Goal: Task Accomplishment & Management: Complete application form

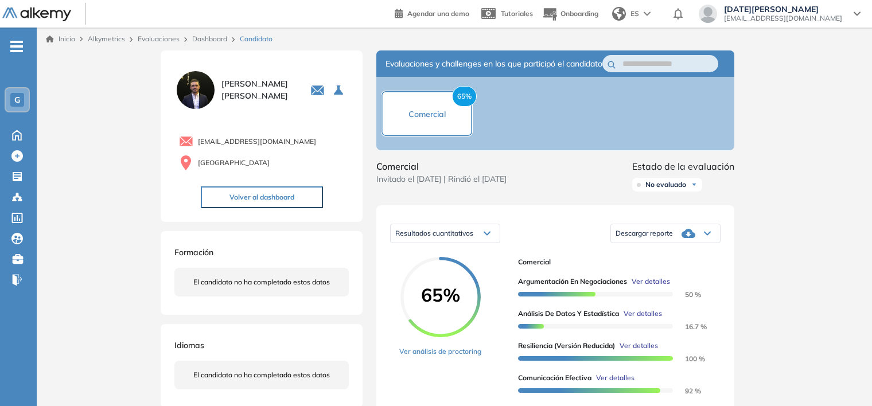
click at [106, 39] on span "Alkymetrics" at bounding box center [106, 38] width 37 height 9
click at [149, 39] on link "Evaluaciones" at bounding box center [159, 38] width 42 height 9
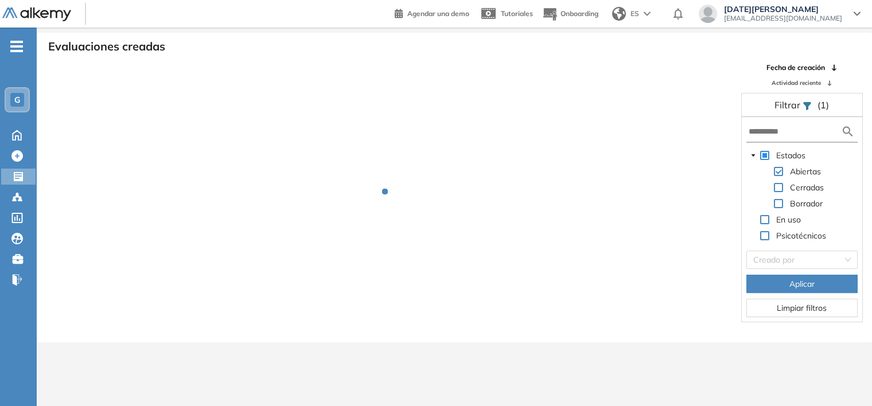
scroll to position [28, 0]
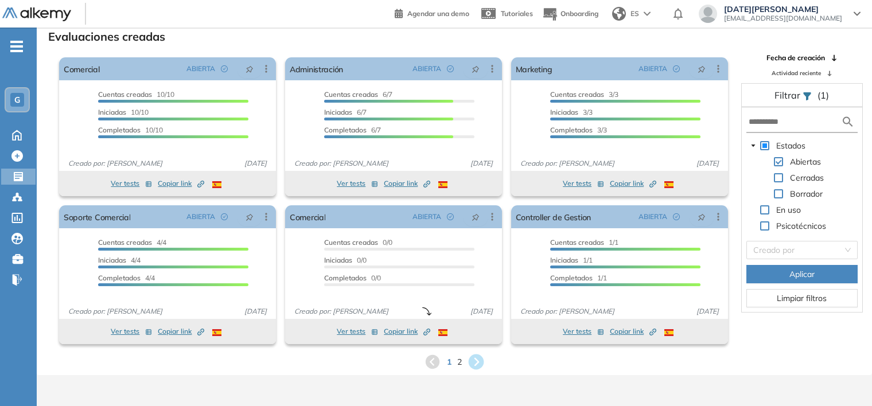
click at [479, 363] on icon at bounding box center [475, 361] width 15 height 15
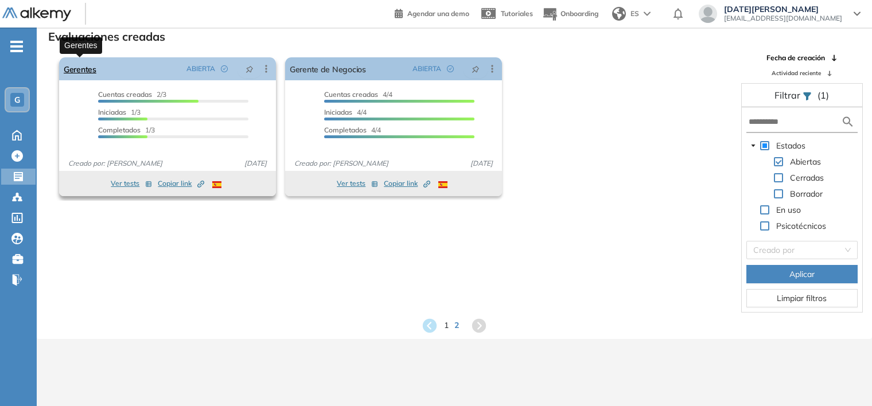
click at [89, 67] on link "Gerentes" at bounding box center [80, 68] width 33 height 23
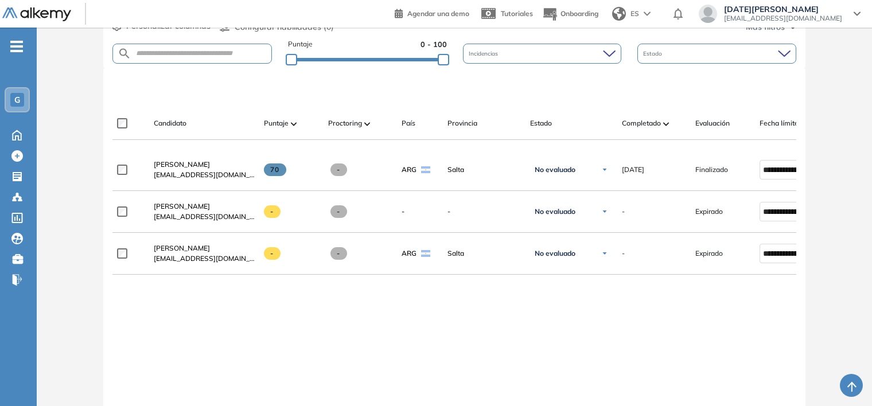
scroll to position [310, 0]
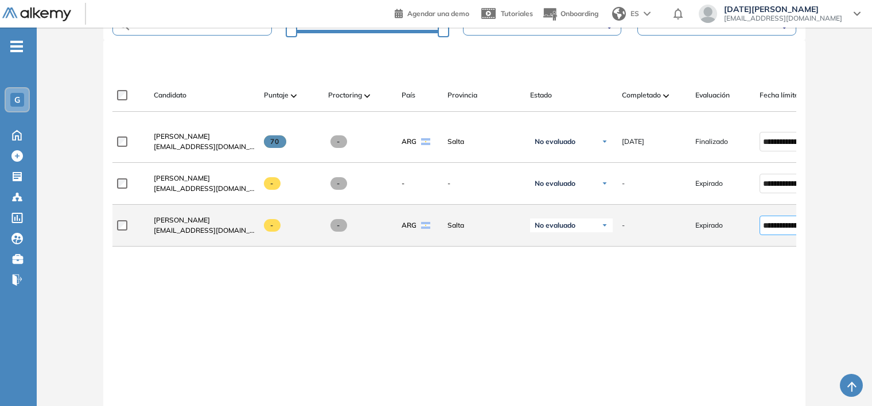
click at [777, 231] on input "**********" at bounding box center [786, 225] width 47 height 13
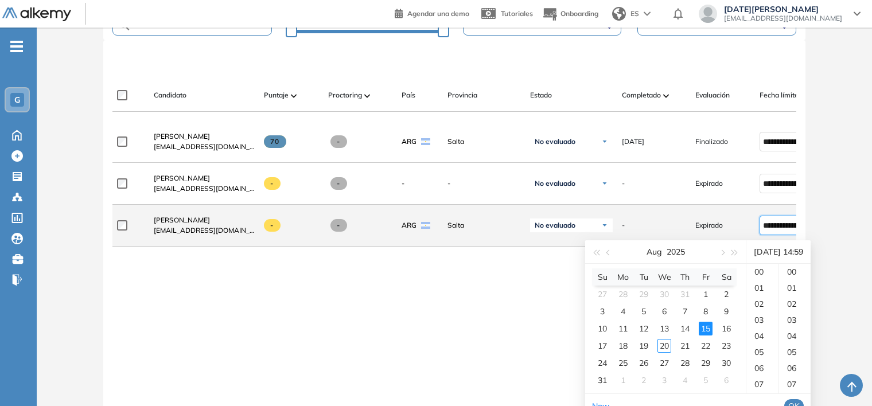
scroll to position [947, 0]
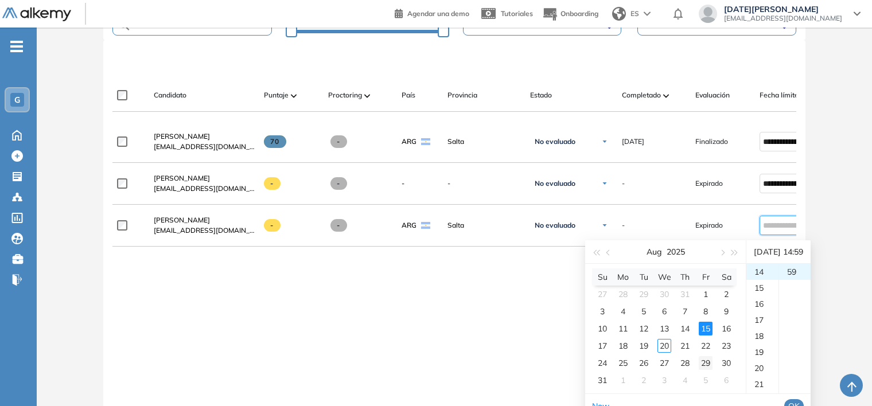
click at [702, 361] on div "29" at bounding box center [705, 363] width 14 height 14
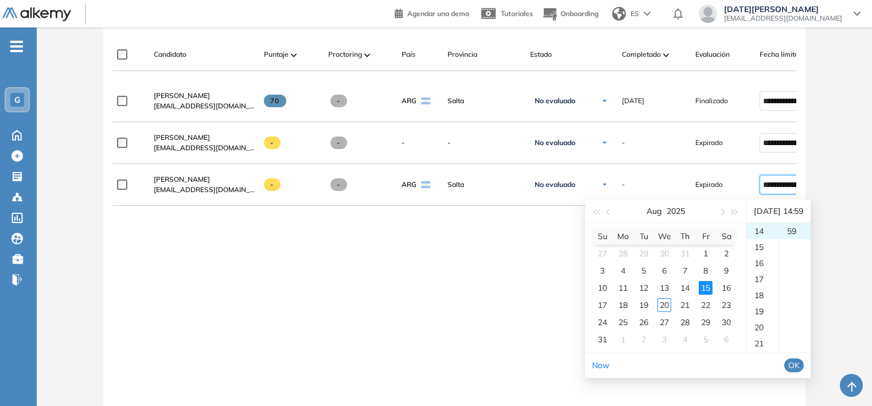
scroll to position [367, 0]
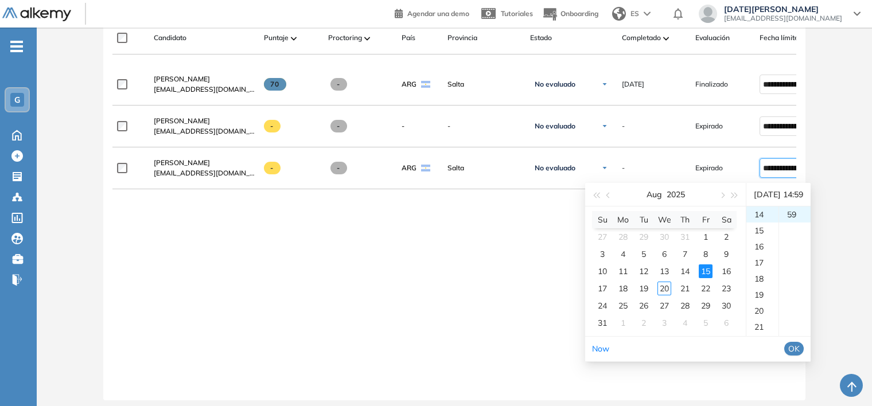
click at [799, 348] on span "OK" at bounding box center [793, 348] width 11 height 13
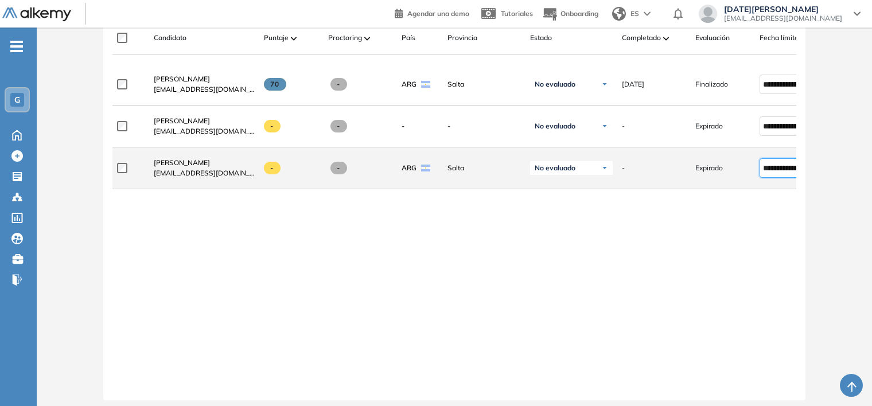
click at [776, 171] on input "**********" at bounding box center [786, 168] width 47 height 13
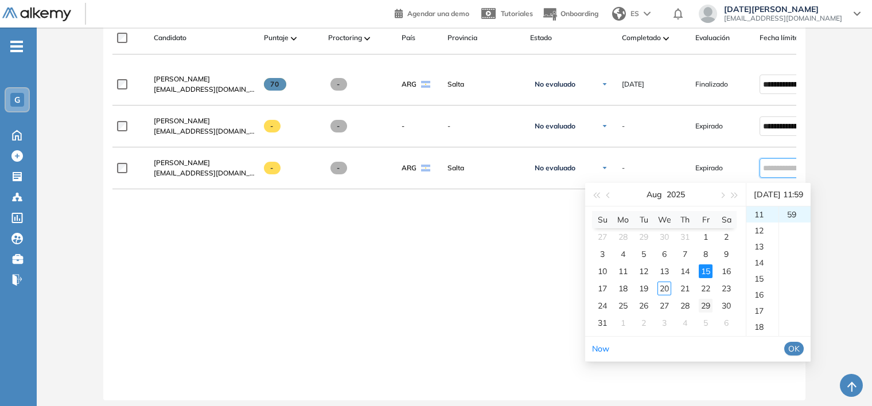
click at [707, 308] on div "29" at bounding box center [705, 306] width 14 height 14
click at [759, 325] on div "18" at bounding box center [762, 327] width 32 height 16
click at [799, 346] on span "OK" at bounding box center [793, 348] width 11 height 13
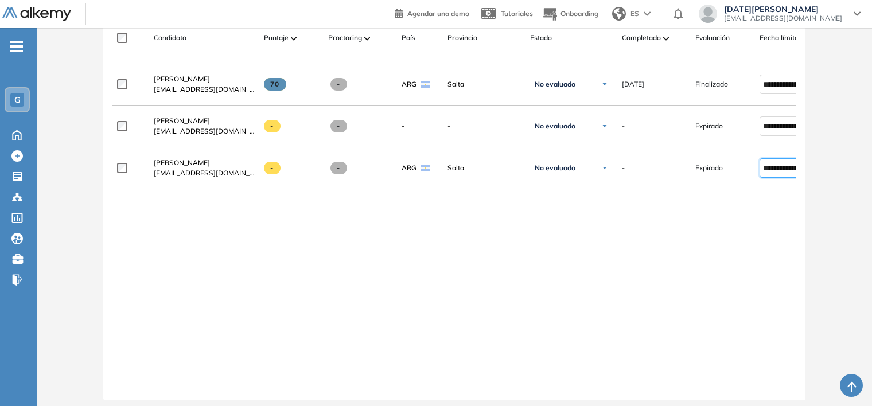
type input "**********"
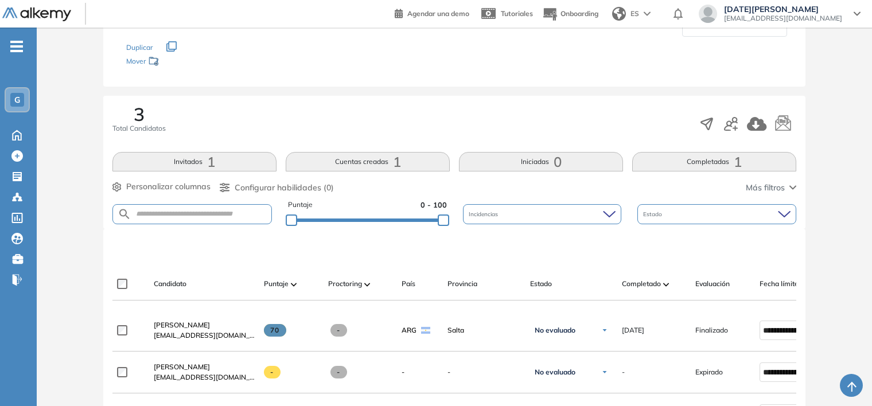
scroll to position [229, 0]
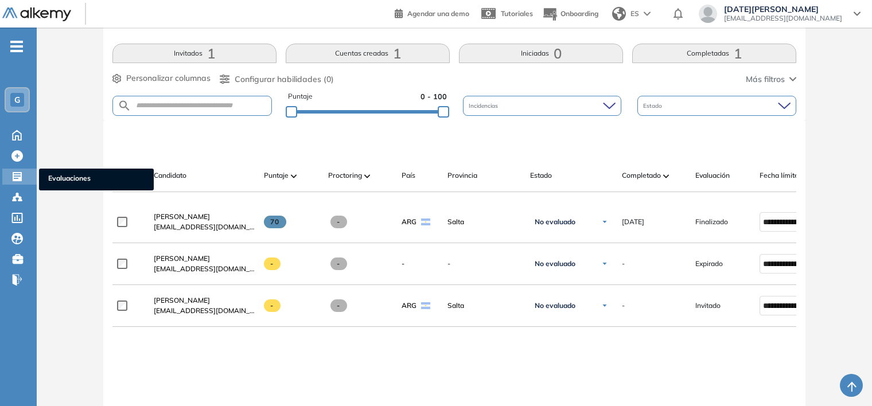
click at [17, 173] on icon at bounding box center [16, 176] width 11 height 11
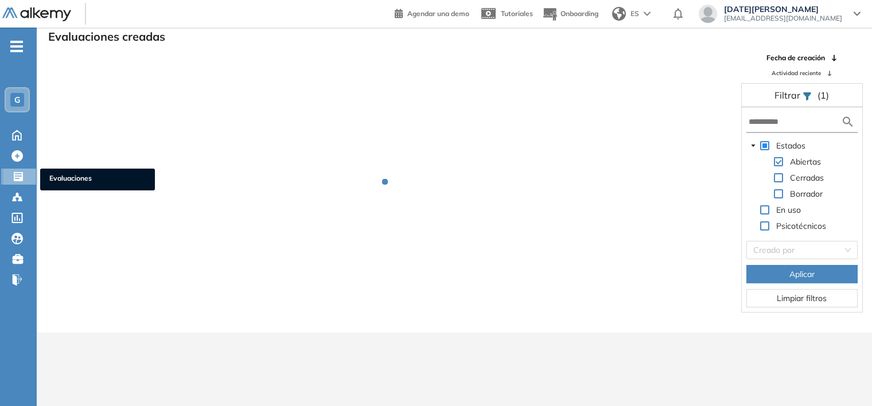
scroll to position [28, 0]
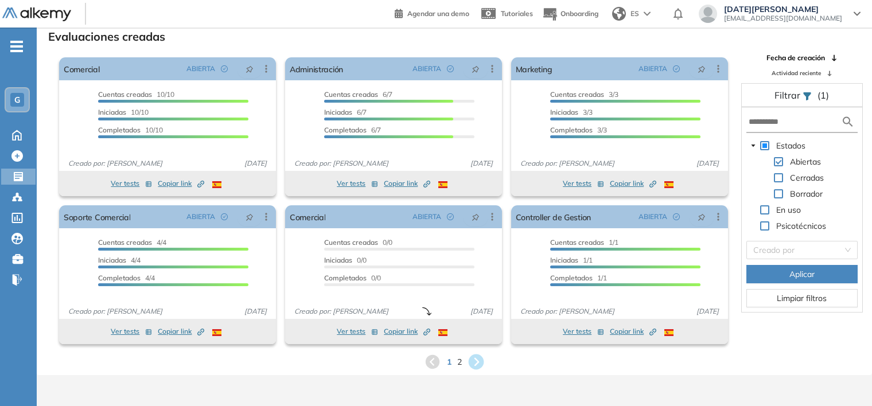
click at [478, 361] on icon at bounding box center [476, 362] width 19 height 19
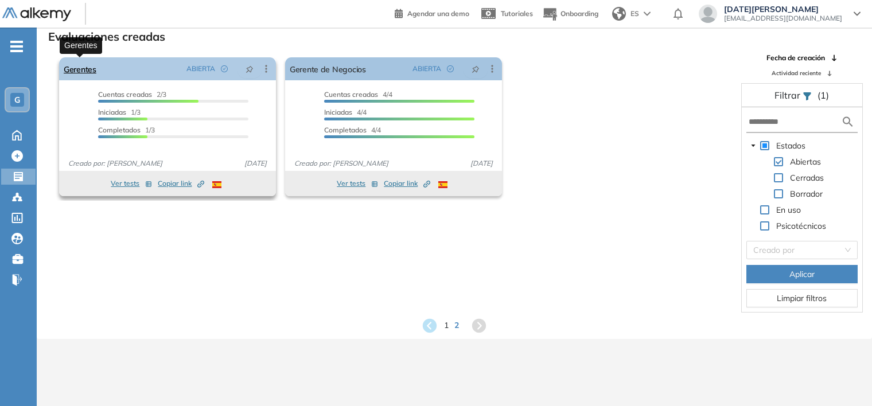
click at [79, 69] on link "Gerentes" at bounding box center [80, 68] width 33 height 23
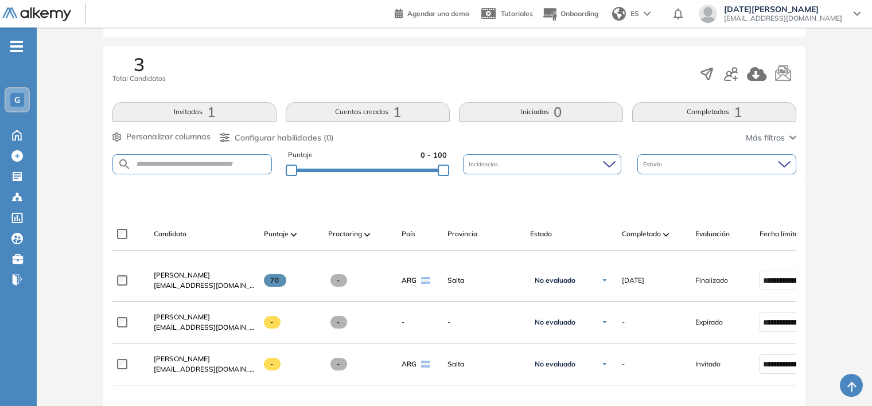
scroll to position [172, 0]
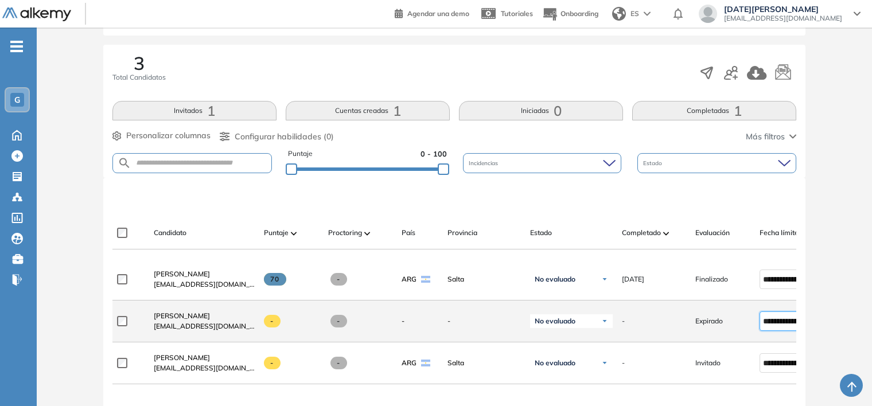
click at [774, 323] on input "**********" at bounding box center [786, 321] width 47 height 13
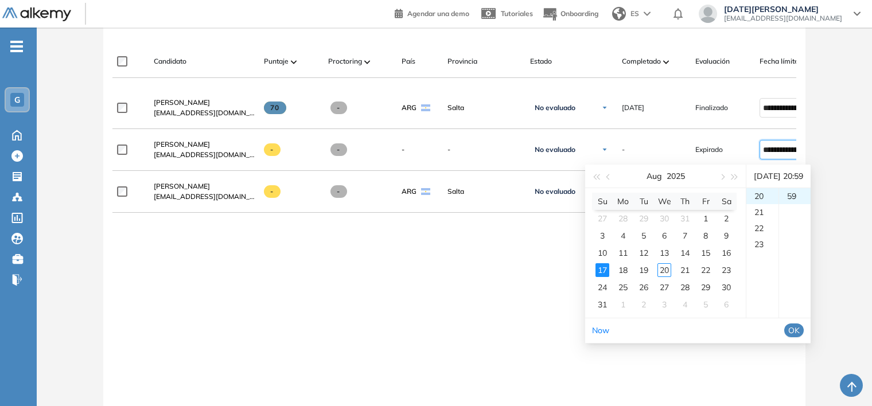
scroll to position [344, 0]
click at [708, 288] on div "29" at bounding box center [705, 287] width 14 height 14
click at [770, 242] on div "23" at bounding box center [762, 244] width 32 height 16
click at [799, 331] on span "OK" at bounding box center [793, 329] width 11 height 13
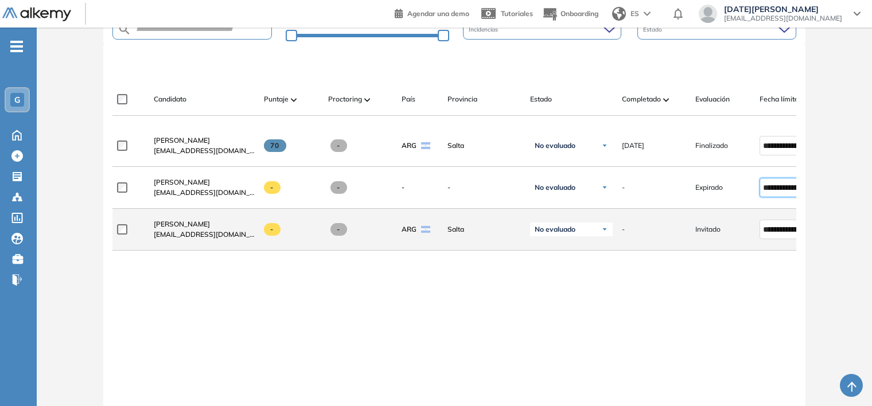
type input "**********"
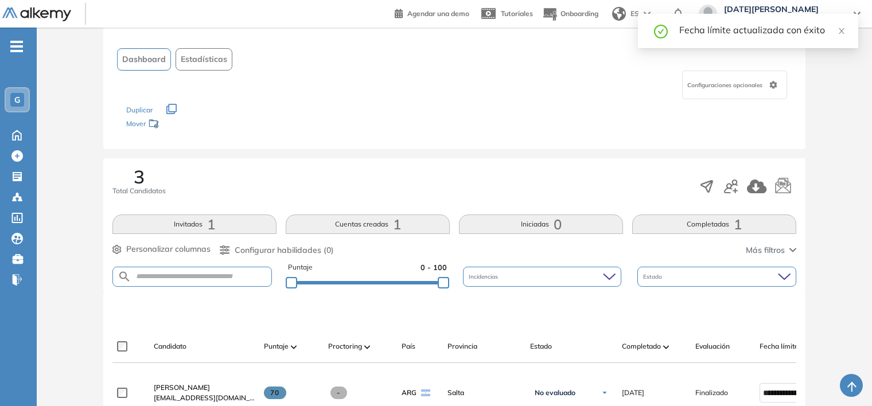
scroll to position [57, 0]
click at [734, 190] on icon "button" at bounding box center [731, 188] width 14 height 14
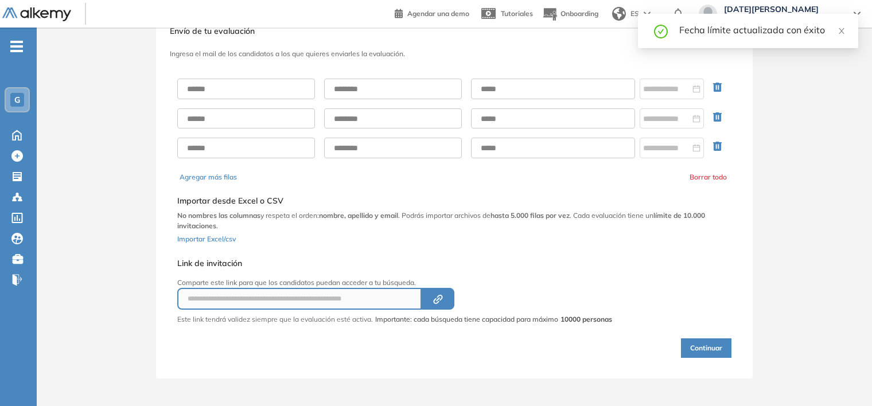
scroll to position [37, 0]
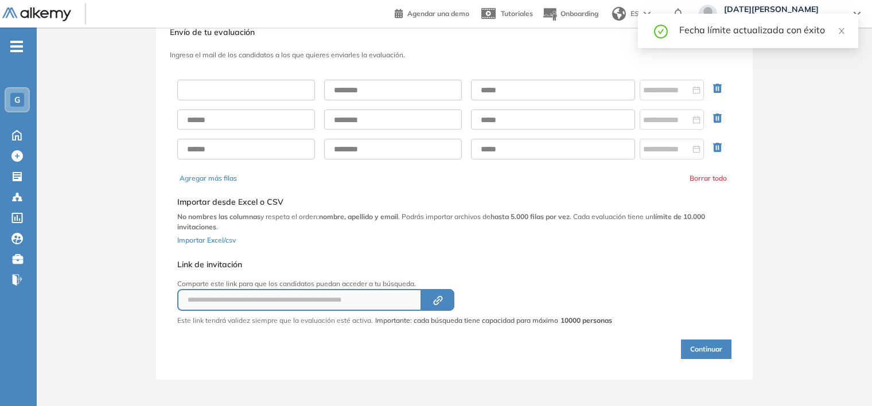
click at [206, 85] on input "text" at bounding box center [246, 90] width 138 height 21
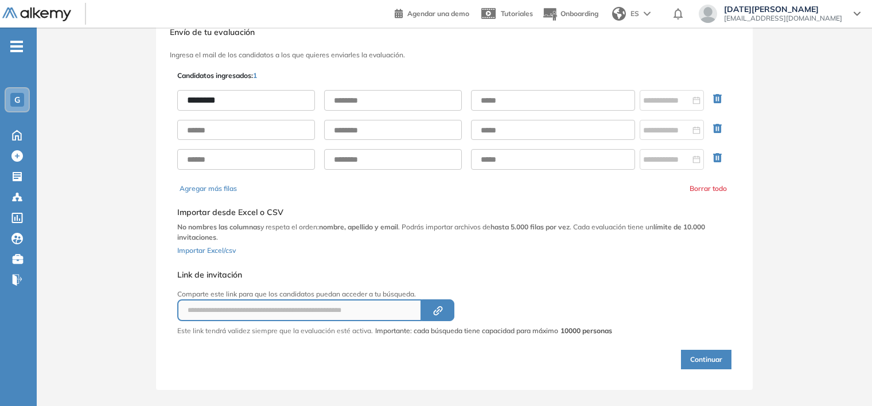
type input "********"
type input "*******"
type input "**********"
click at [675, 96] on input at bounding box center [666, 100] width 47 height 13
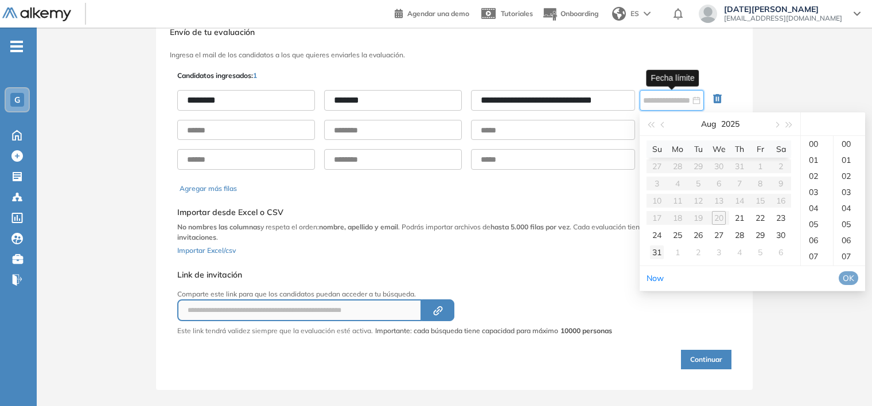
click at [656, 254] on div "31" at bounding box center [657, 252] width 14 height 14
click at [813, 152] on div "23" at bounding box center [816, 144] width 32 height 16
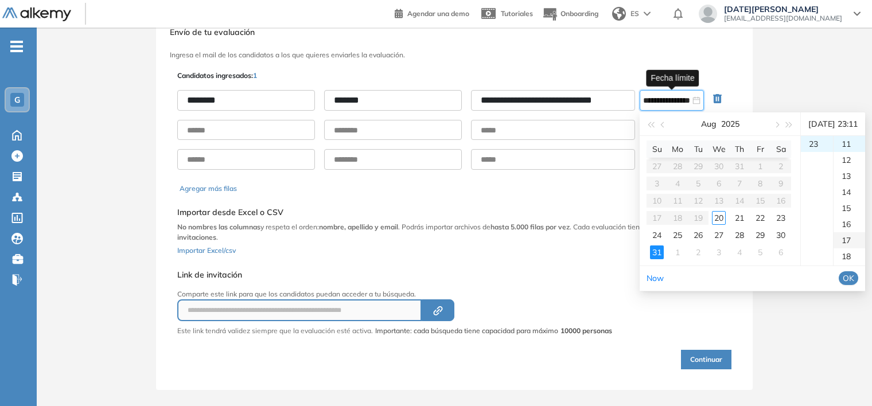
scroll to position [369, 0]
click at [846, 235] on div "59" at bounding box center [849, 226] width 32 height 16
type input "**********"
click at [853, 284] on span "OK" at bounding box center [847, 278] width 11 height 13
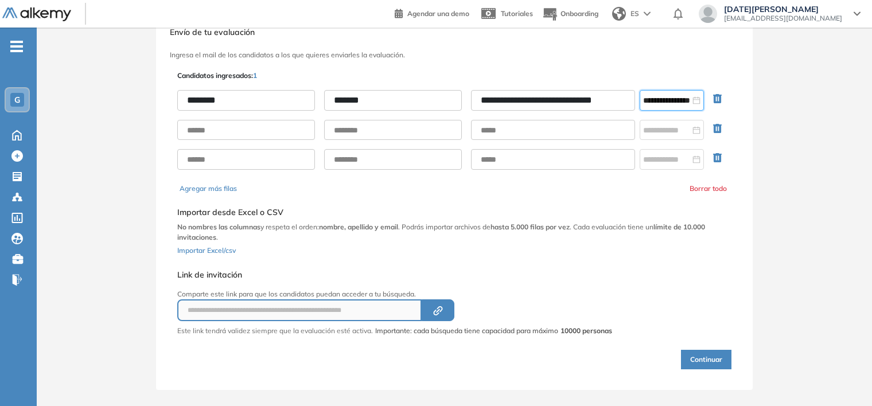
click at [708, 362] on button "Continuar" at bounding box center [706, 359] width 50 height 19
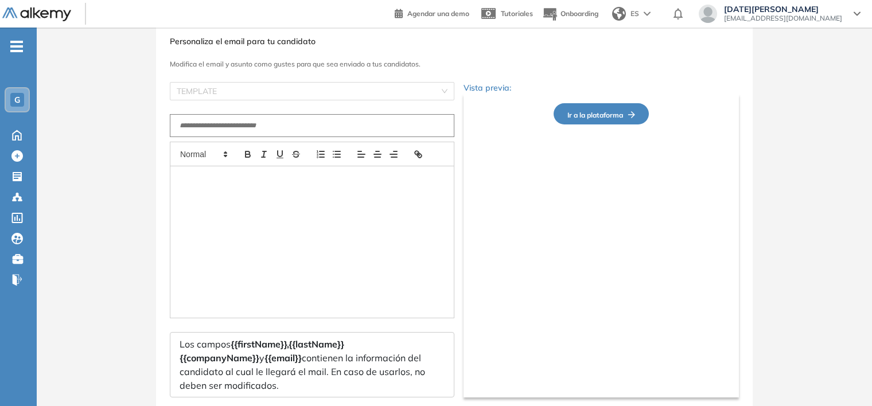
type input "**********"
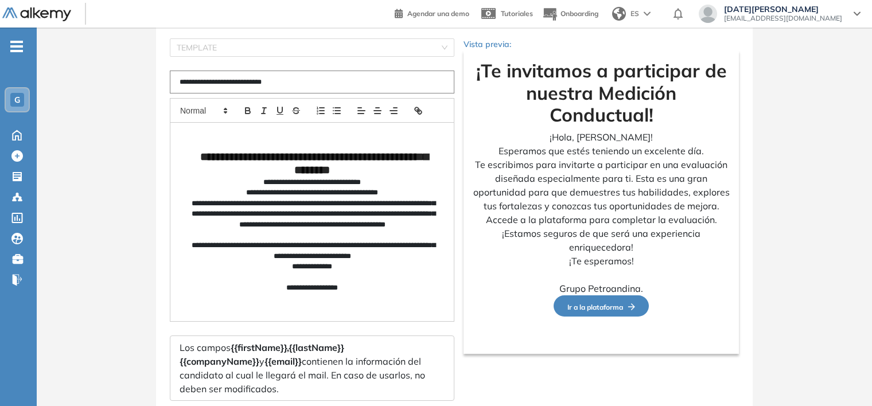
scroll to position [143, 0]
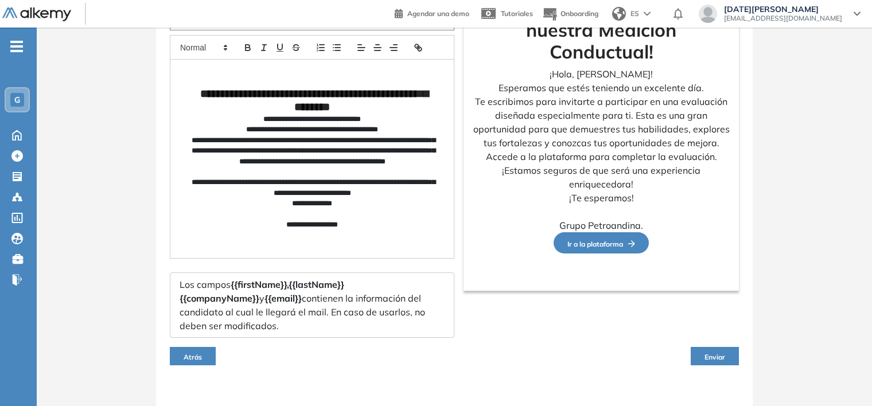
click at [720, 353] on span "Enviar" at bounding box center [714, 357] width 21 height 9
click at [713, 353] on span "Enviar" at bounding box center [714, 357] width 21 height 9
click at [720, 353] on span "Enviar" at bounding box center [714, 357] width 21 height 9
click at [708, 353] on span "Enviar" at bounding box center [714, 357] width 21 height 9
click at [716, 353] on span "Enviar" at bounding box center [714, 357] width 21 height 9
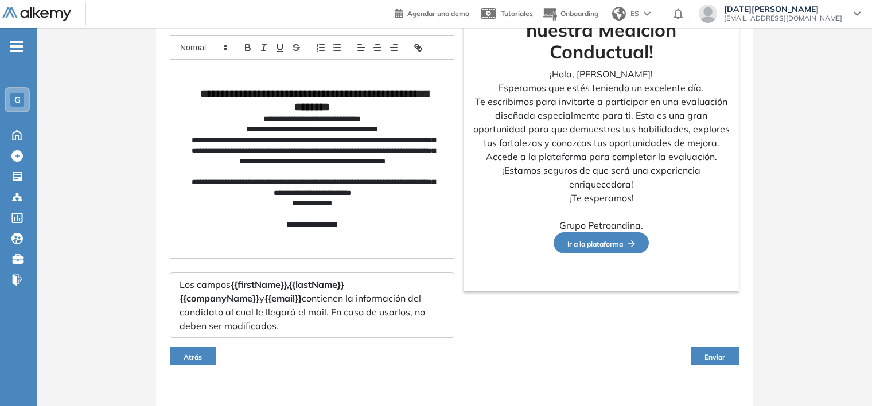
click at [716, 353] on span "Enviar" at bounding box center [714, 357] width 21 height 9
click at [720, 353] on span "Enviar" at bounding box center [714, 357] width 21 height 9
click at [705, 353] on span "Enviar" at bounding box center [714, 357] width 21 height 9
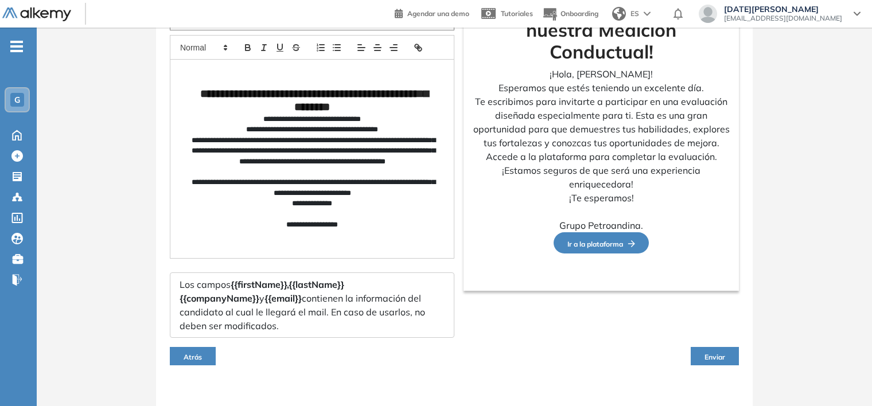
click at [705, 353] on span "Enviar" at bounding box center [714, 357] width 21 height 9
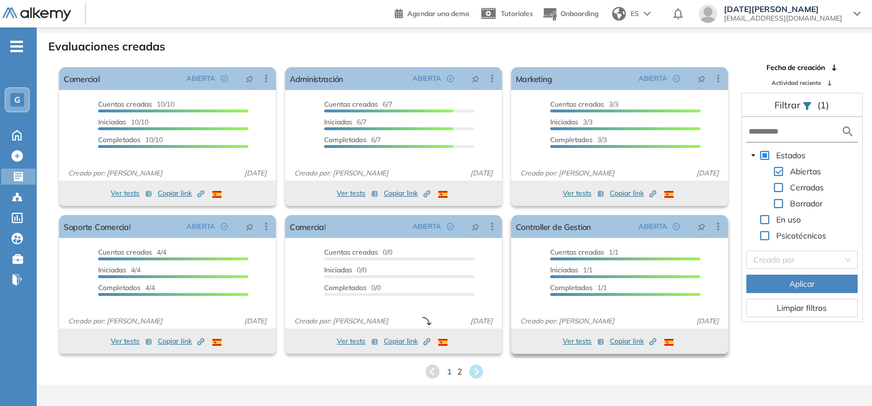
scroll to position [28, 0]
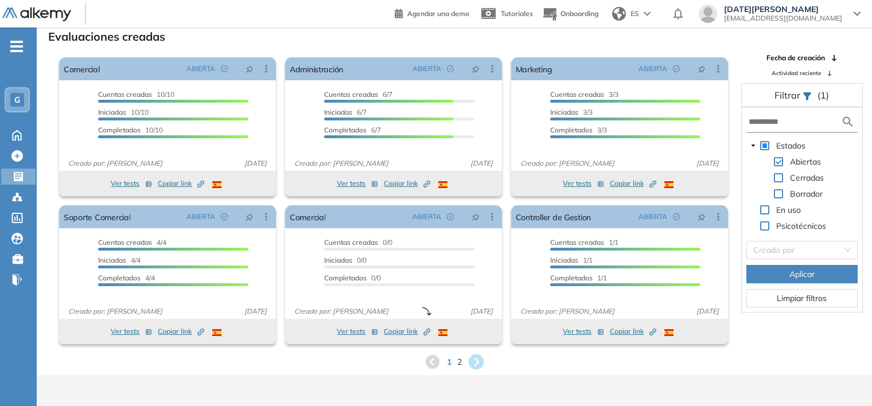
click at [471, 359] on icon at bounding box center [475, 361] width 15 height 15
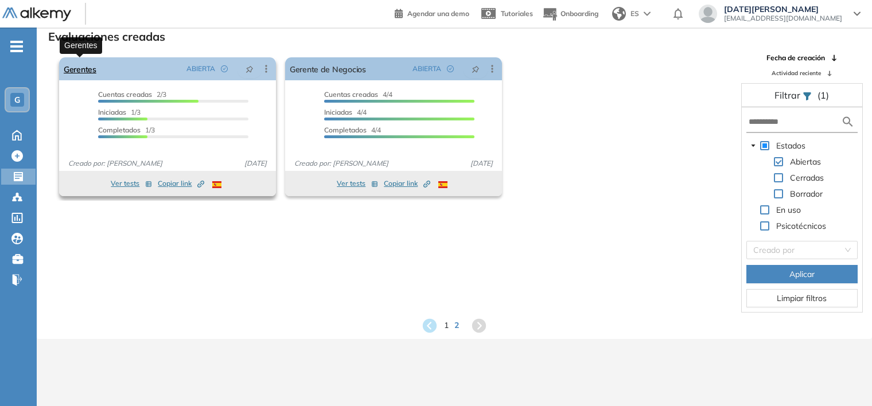
click at [87, 71] on link "Gerentes" at bounding box center [80, 68] width 33 height 23
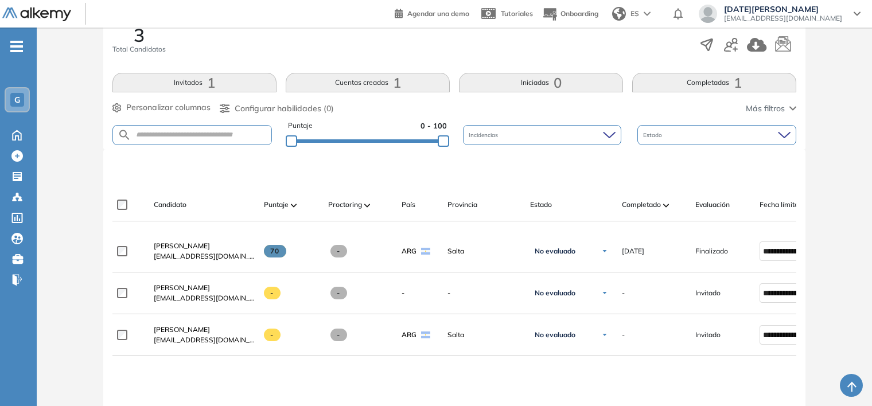
scroll to position [195, 0]
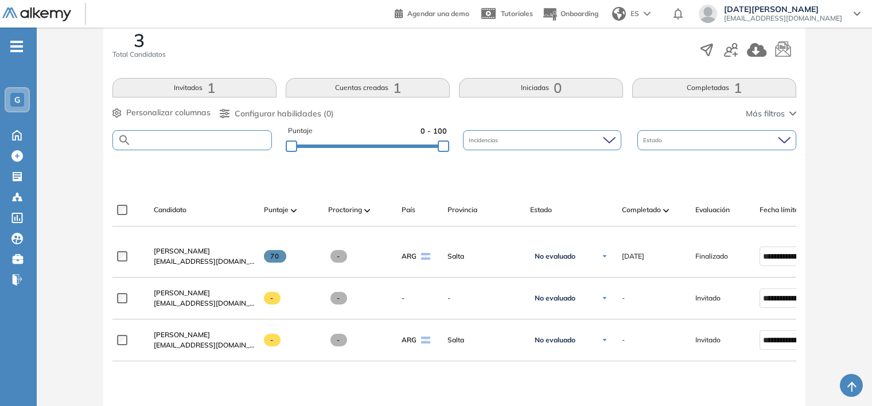
click at [218, 140] on input "text" at bounding box center [201, 140] width 140 height 9
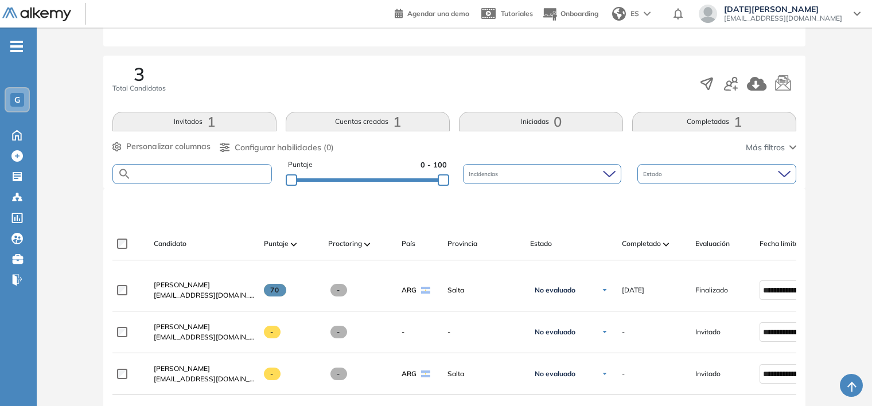
scroll to position [23, 0]
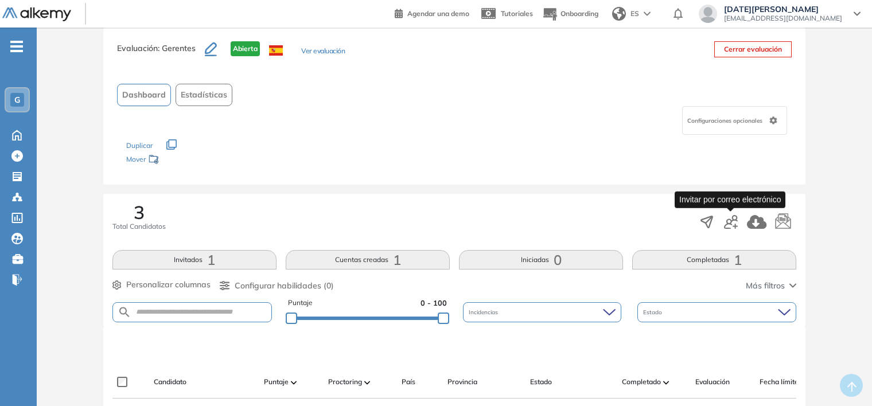
click at [734, 220] on icon "button" at bounding box center [731, 222] width 14 height 14
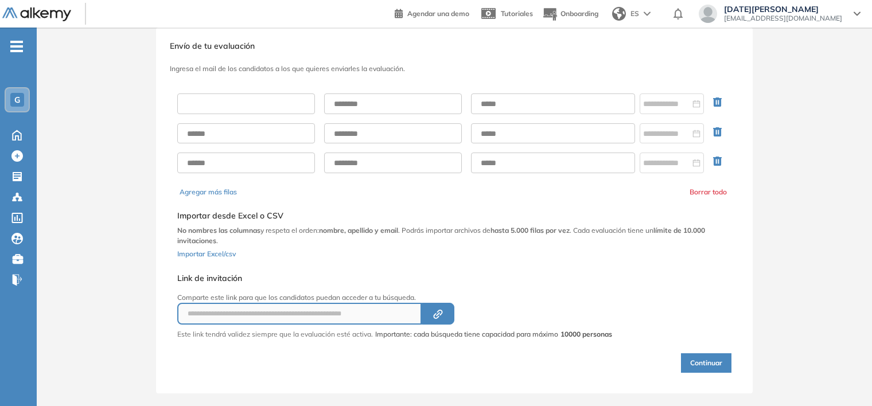
click at [275, 108] on input "text" at bounding box center [246, 103] width 138 height 21
type input "********"
type input "*******"
type input "**********"
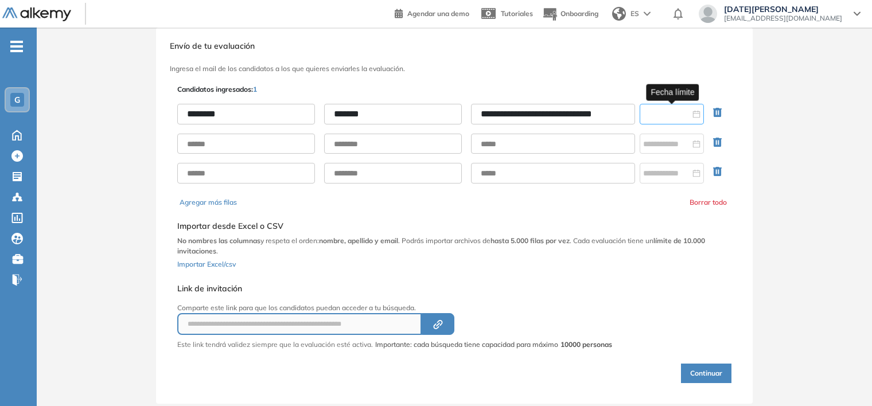
click at [676, 112] on input at bounding box center [666, 114] width 47 height 13
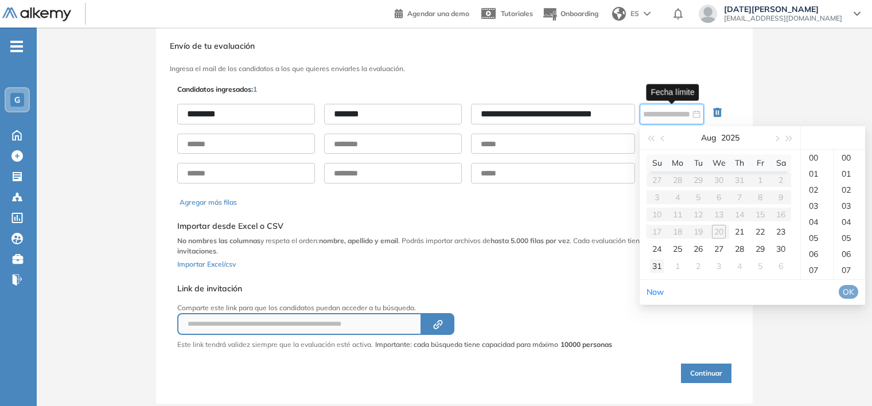
click at [661, 264] on div "31" at bounding box center [657, 266] width 14 height 14
click at [817, 278] on div "16" at bounding box center [816, 270] width 32 height 16
click at [848, 278] on div "19" at bounding box center [849, 270] width 32 height 16
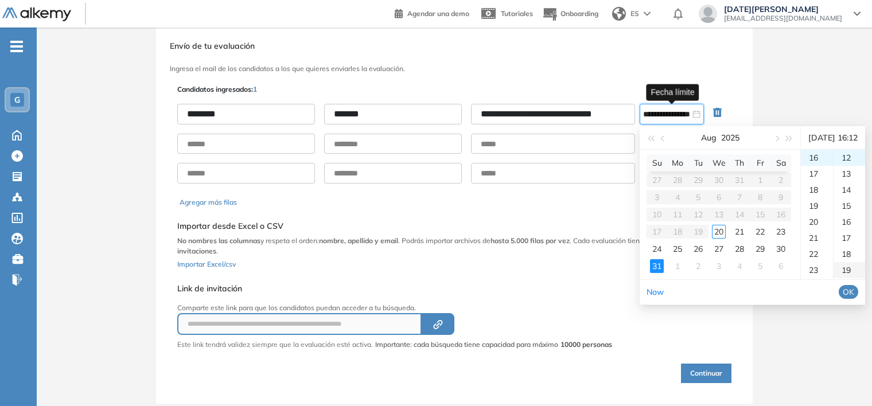
type input "**********"
click at [853, 298] on span "OK" at bounding box center [847, 292] width 11 height 13
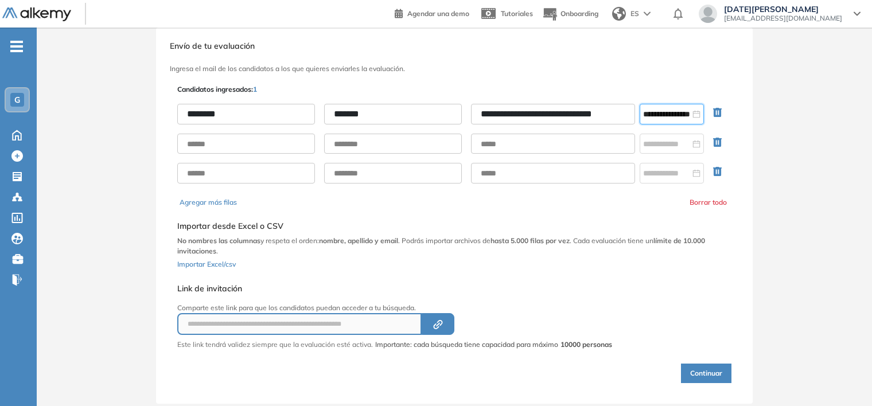
click at [694, 373] on button "Continuar" at bounding box center [706, 373] width 50 height 19
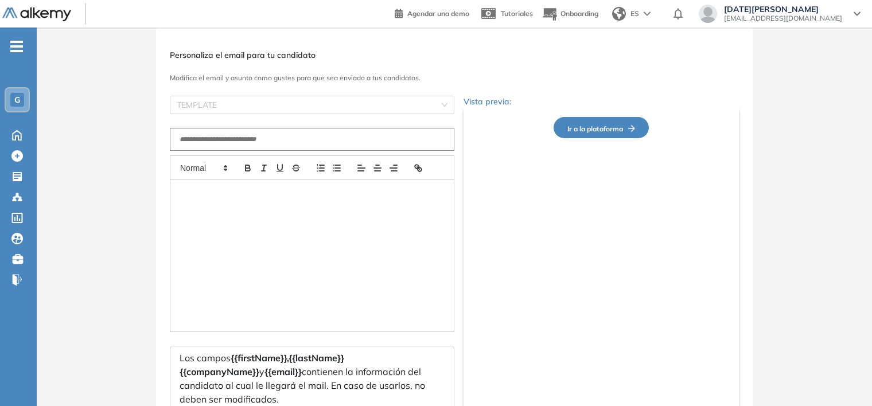
type input "**********"
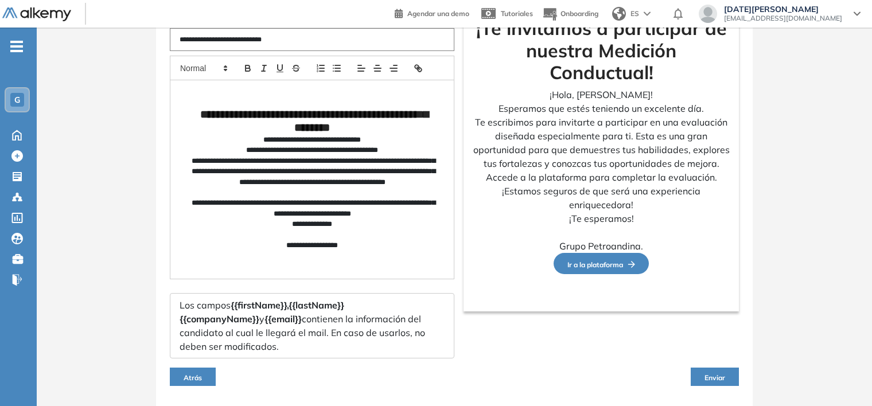
scroll to position [143, 0]
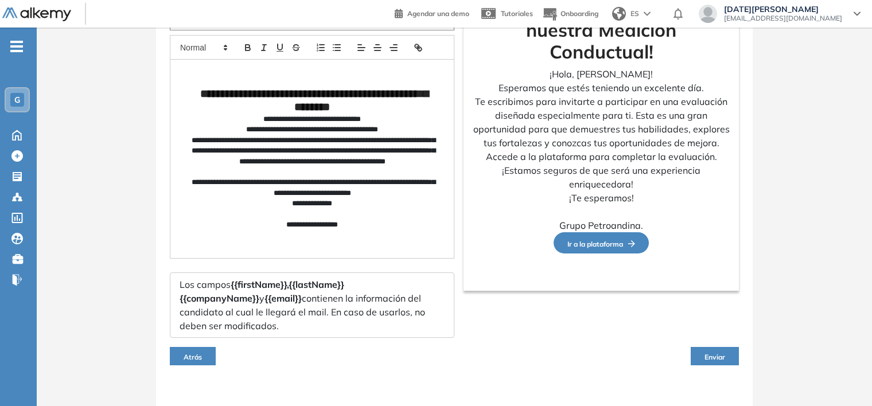
click at [706, 353] on span "Enviar" at bounding box center [714, 357] width 21 height 9
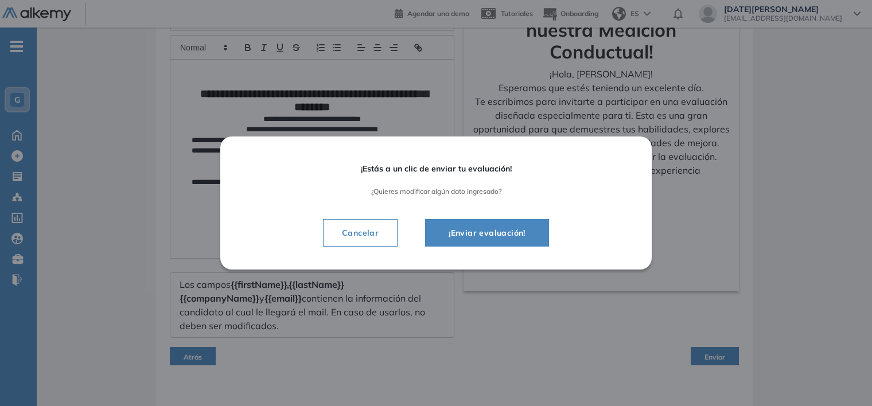
click at [487, 233] on span "¡Enviar evaluación!" at bounding box center [486, 233] width 95 height 14
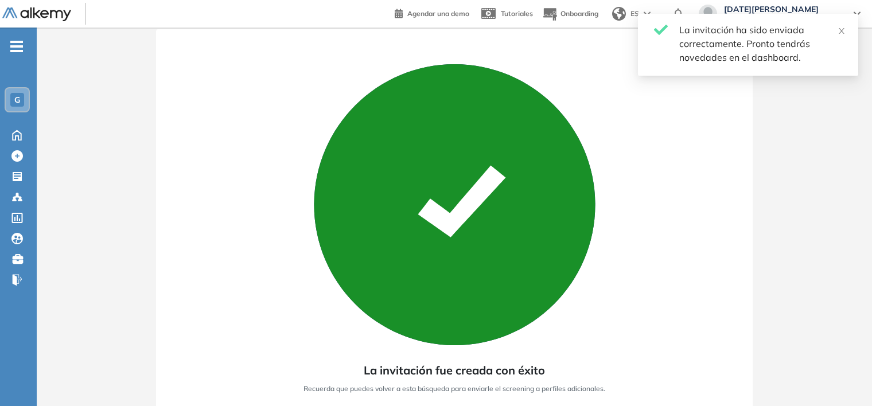
scroll to position [100, 0]
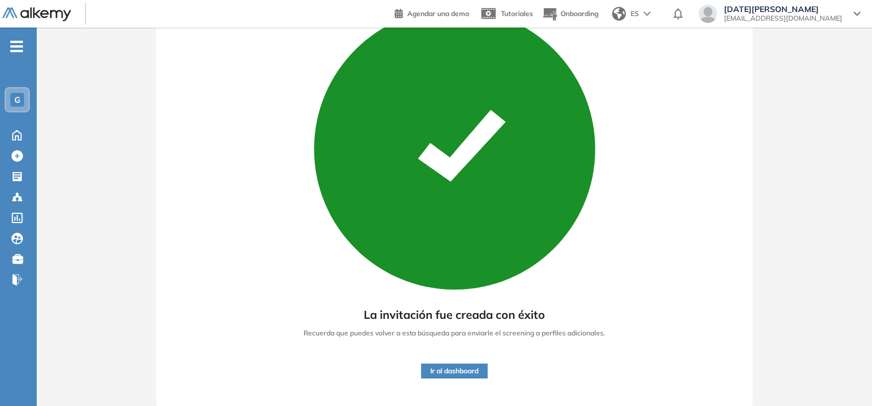
click at [434, 370] on button "Ir al dashboard" at bounding box center [454, 371] width 67 height 15
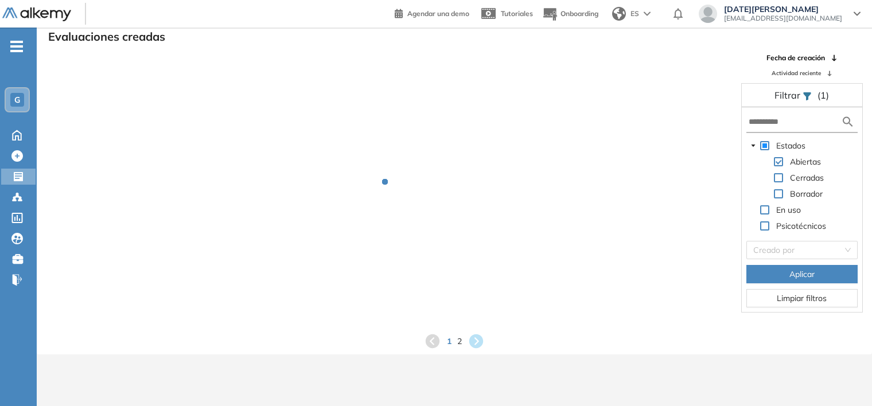
scroll to position [28, 0]
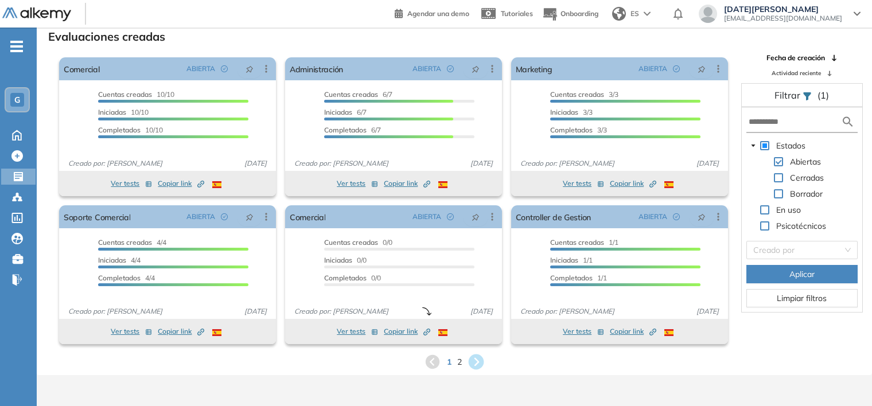
click at [475, 365] on icon at bounding box center [476, 362] width 19 height 19
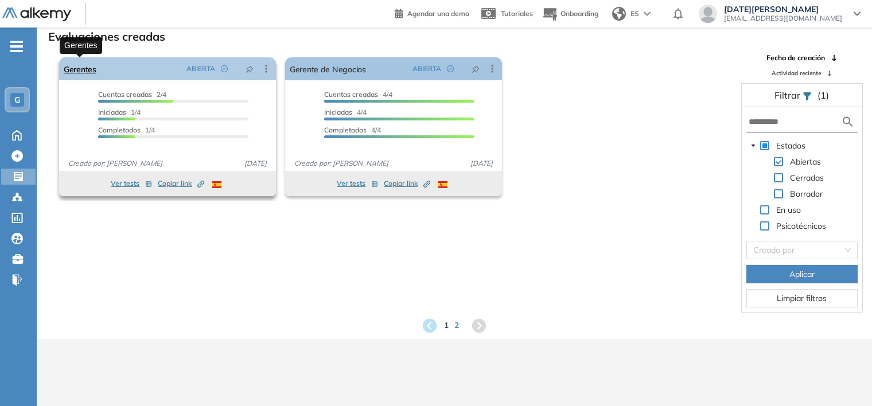
click at [69, 69] on link "Gerentes" at bounding box center [80, 68] width 33 height 23
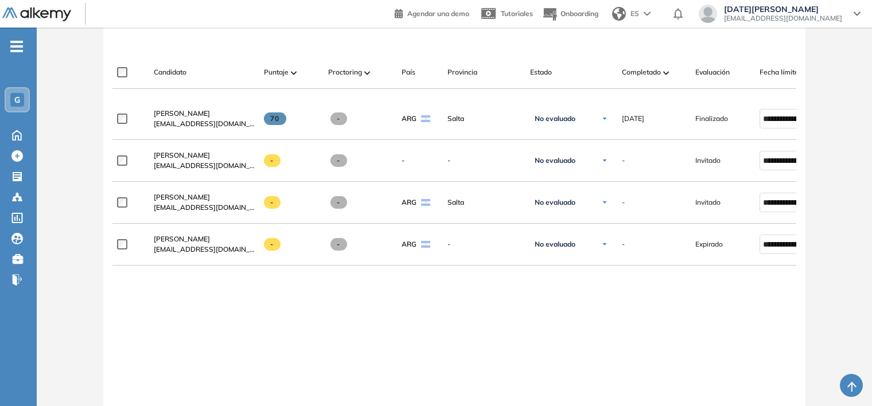
scroll to position [367, 0]
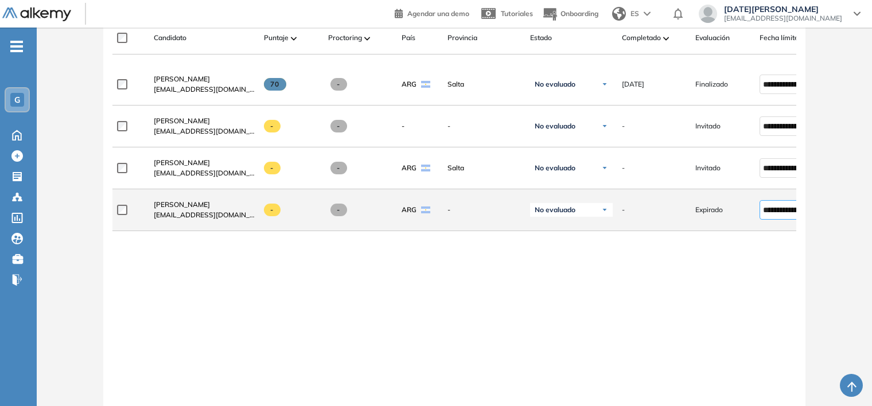
click at [773, 215] on input "**********" at bounding box center [786, 210] width 47 height 13
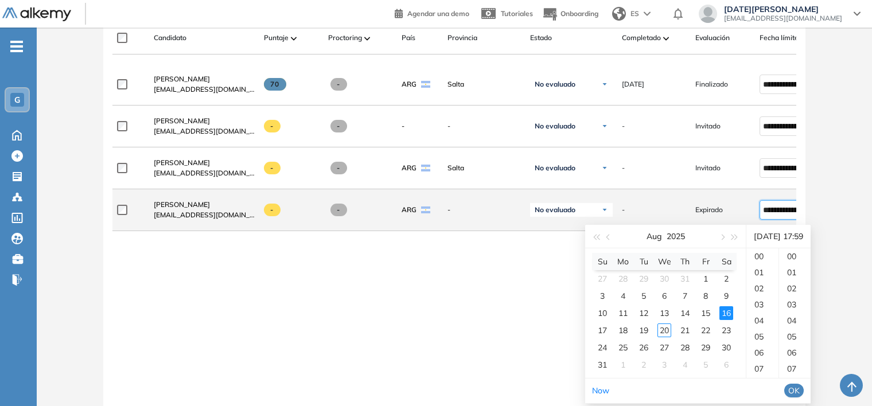
scroll to position [947, 0]
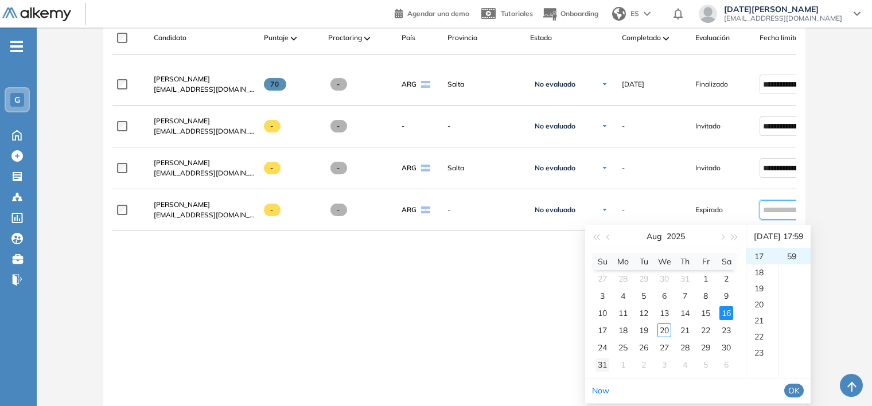
click at [604, 365] on div "31" at bounding box center [602, 365] width 14 height 14
click at [756, 345] on div "23" at bounding box center [762, 353] width 32 height 16
click at [799, 392] on span "OK" at bounding box center [793, 390] width 11 height 13
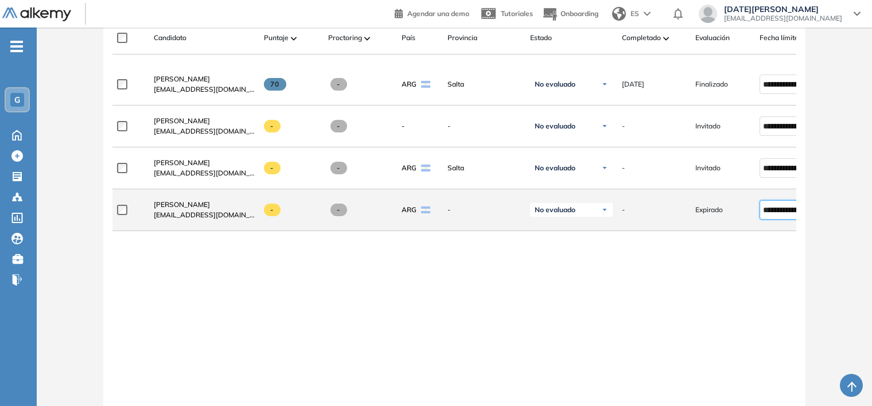
type input "**********"
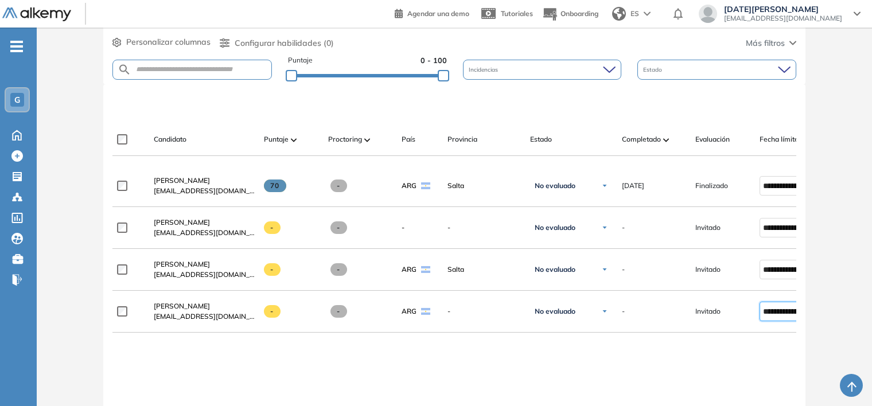
scroll to position [138, 0]
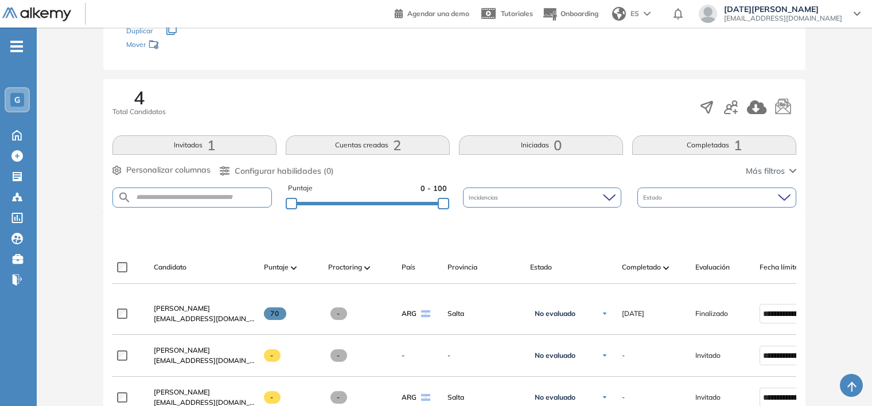
click at [721, 110] on div at bounding box center [746, 107] width 97 height 22
click at [729, 110] on icon "button" at bounding box center [731, 107] width 14 height 14
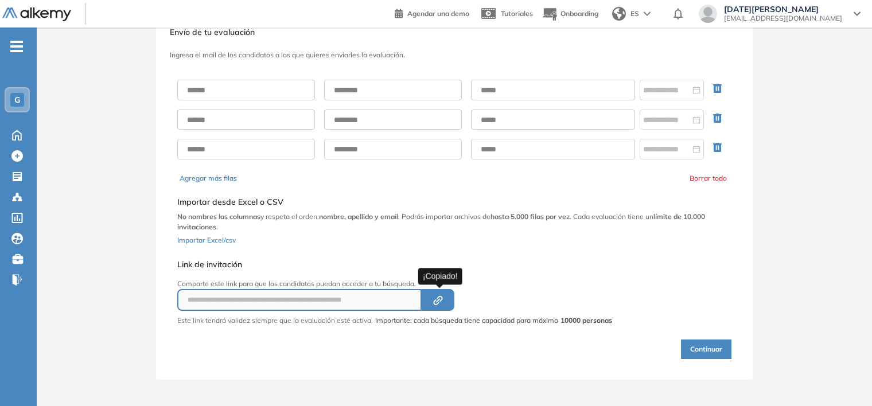
click at [440, 298] on icon "button" at bounding box center [438, 300] width 4 height 4
